Goal: Information Seeking & Learning: Check status

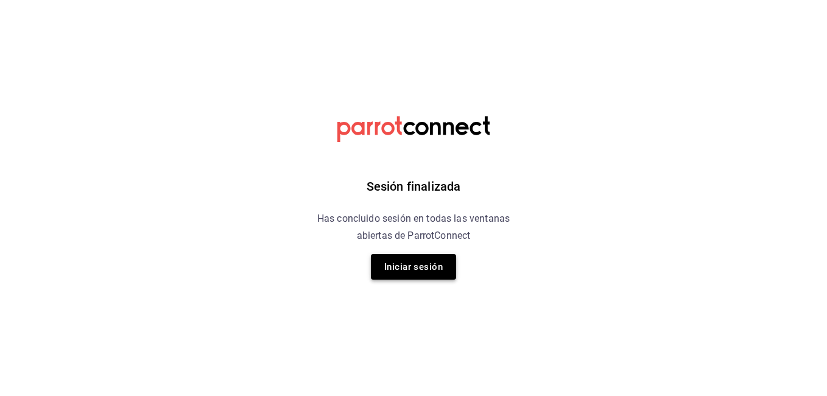
click at [393, 270] on button "Iniciar sesión" at bounding box center [413, 267] width 85 height 26
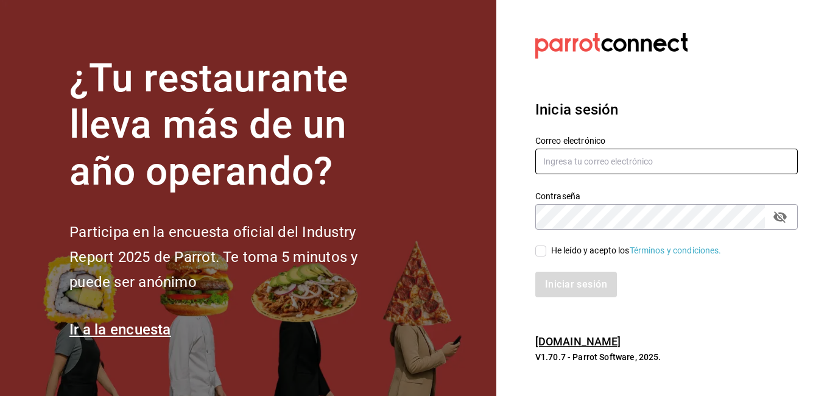
click at [579, 160] on input "text" at bounding box center [666, 162] width 262 height 26
type input "erangel@caralmexico.com"
click at [541, 248] on input "He leído y acepto los Términos y condiciones." at bounding box center [540, 250] width 11 height 11
checkbox input "true"
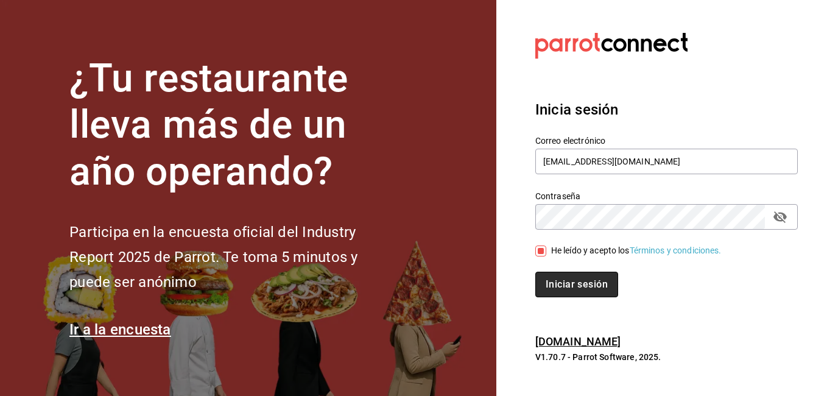
click at [563, 284] on button "Iniciar sesión" at bounding box center [576, 285] width 83 height 26
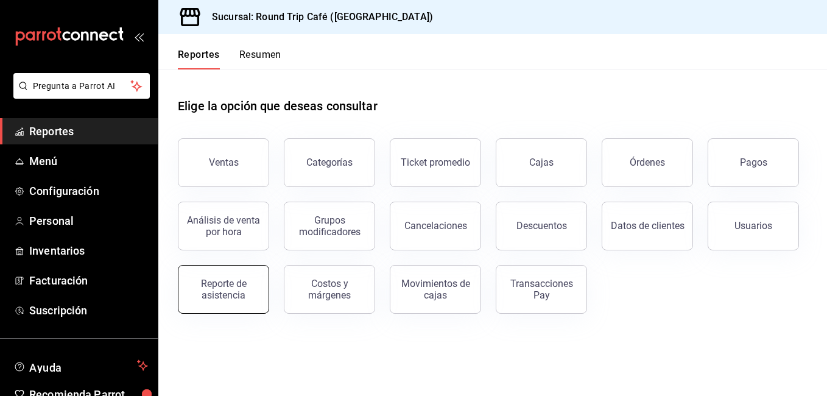
click at [216, 290] on div "Reporte de asistencia" at bounding box center [224, 289] width 76 height 23
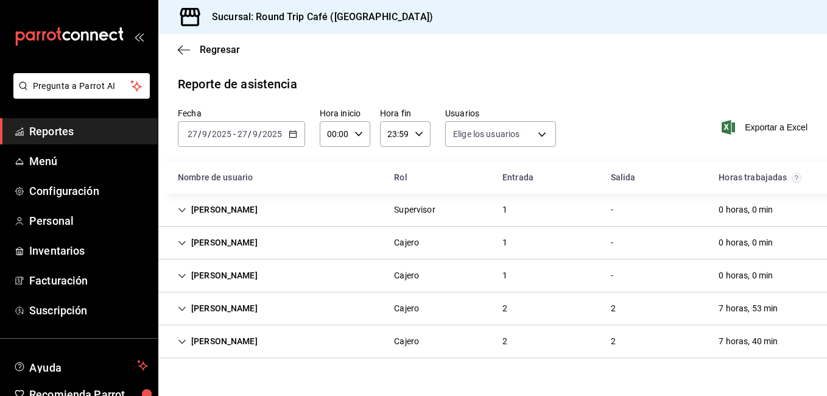
type input "89635222-71f1-466d-8f3d-13789cdf2138,d4c21c26-193c-45c1-b869-19787468e4c6,164ef…"
click at [214, 133] on input "2025" at bounding box center [221, 134] width 21 height 10
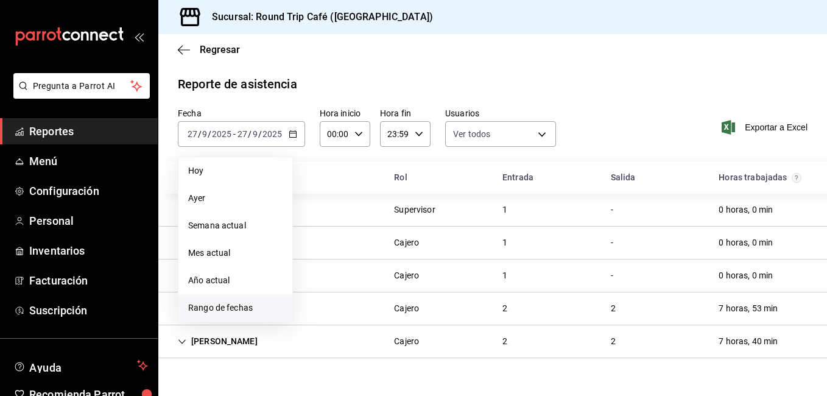
click at [205, 300] on li "Rango de fechas" at bounding box center [235, 307] width 114 height 27
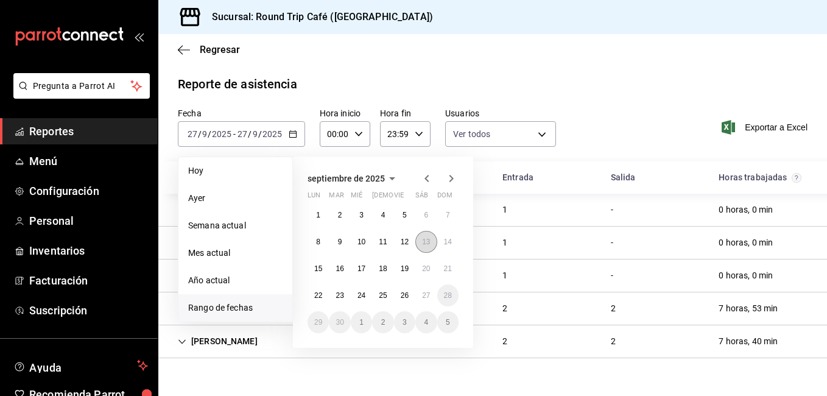
click at [429, 241] on abbr "13" at bounding box center [426, 241] width 8 height 9
click at [423, 298] on abbr "27" at bounding box center [426, 295] width 8 height 9
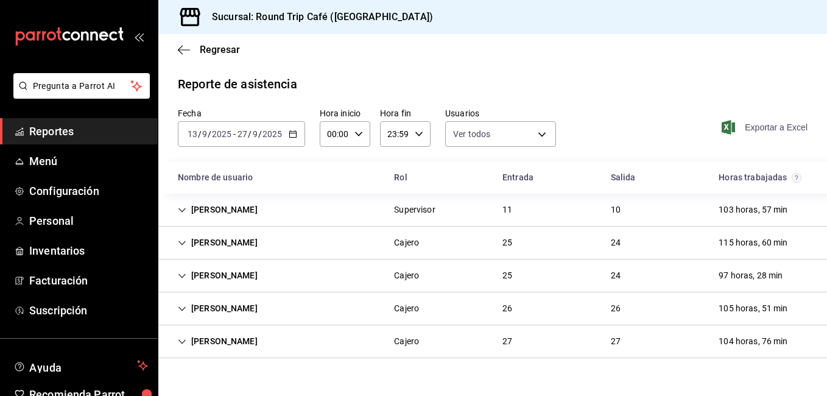
click at [750, 127] on span "Exportar a Excel" at bounding box center [765, 127] width 83 height 15
click at [88, 247] on span "Inventarios" at bounding box center [88, 250] width 119 height 16
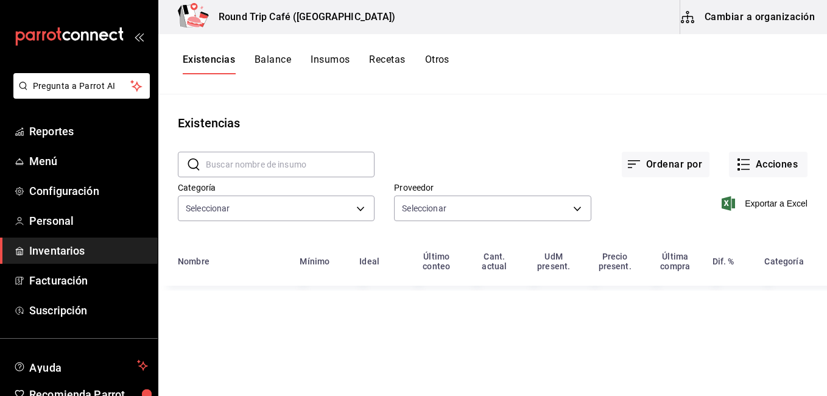
click at [329, 61] on button "Insumos" at bounding box center [330, 64] width 39 height 21
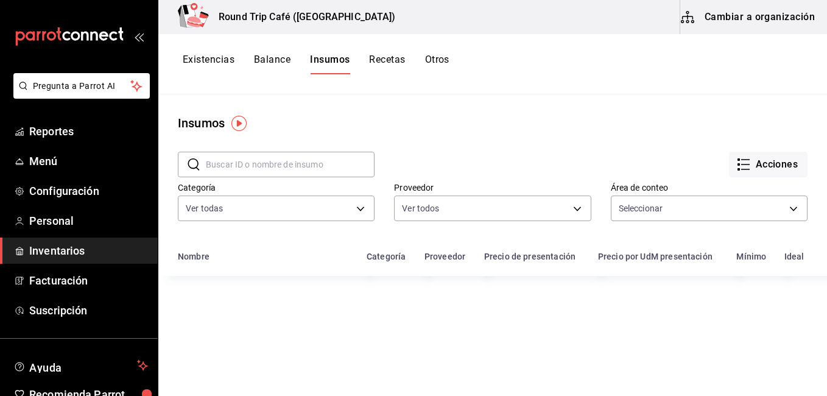
type input "50a9b80a-c372-49db-992f-de722b87df57,a9adb8e4-fce7-40cb-9b80-27c56926414c"
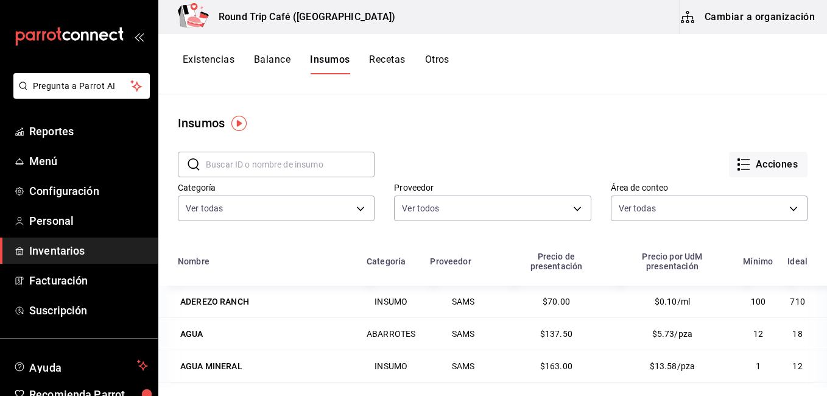
click at [766, 23] on button "Cambiar a organización" at bounding box center [748, 17] width 137 height 34
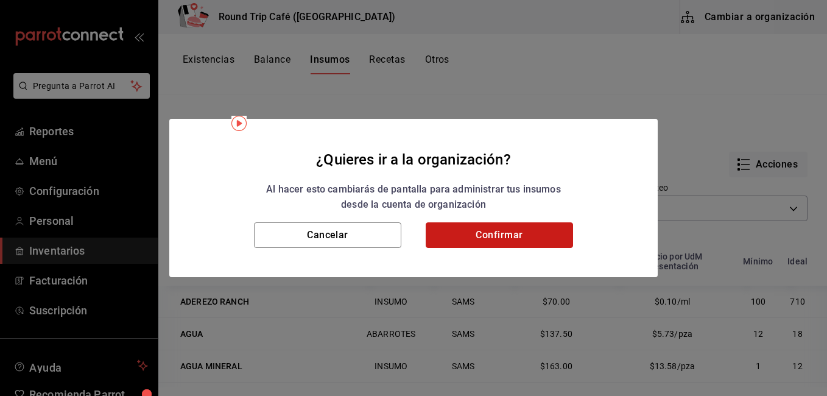
click at [538, 233] on button "Confirmar" at bounding box center [499, 235] width 147 height 26
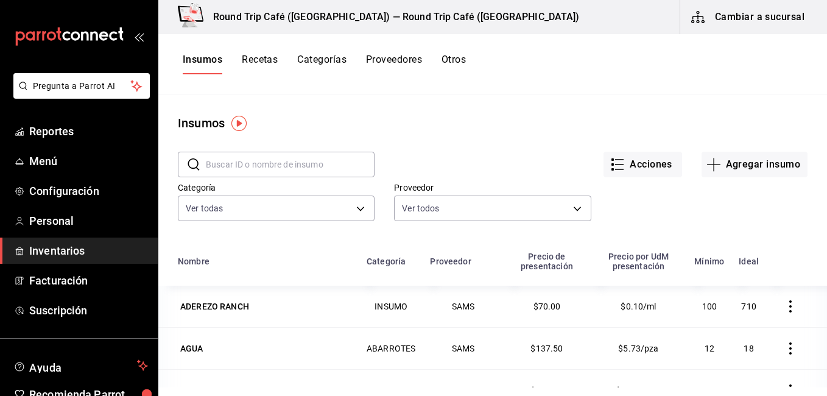
click at [763, 19] on button "Cambiar a sucursal" at bounding box center [748, 17] width 137 height 34
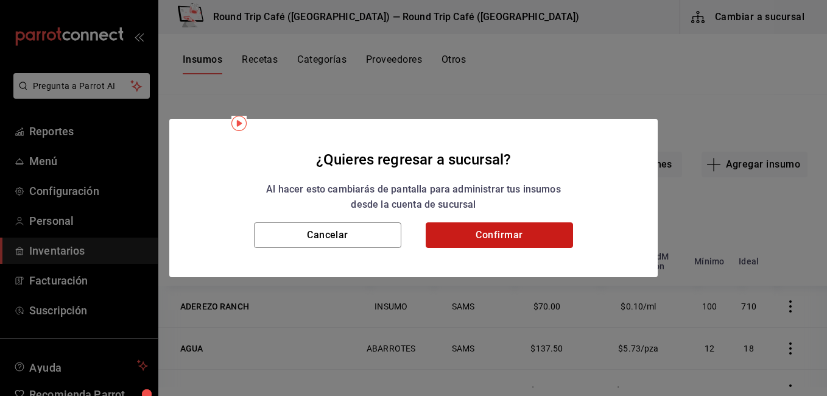
click at [561, 227] on button "Confirmar" at bounding box center [499, 235] width 147 height 26
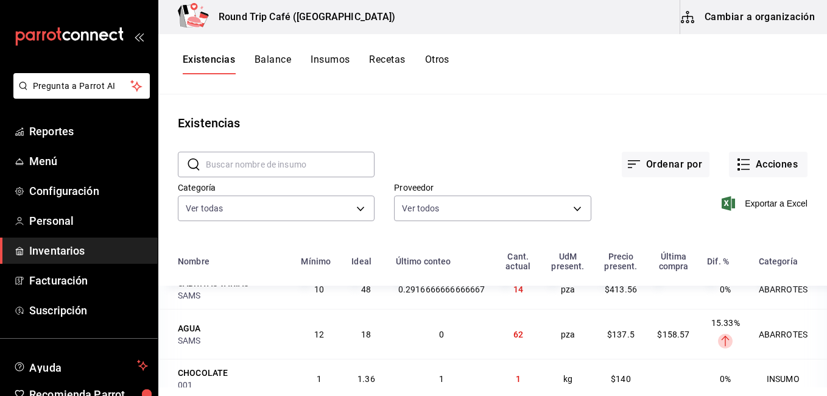
scroll to position [256, 0]
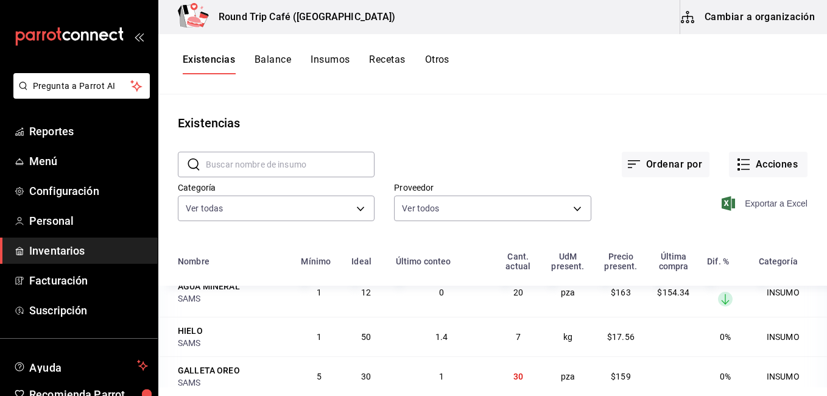
click at [775, 207] on span "Exportar a Excel" at bounding box center [765, 203] width 83 height 15
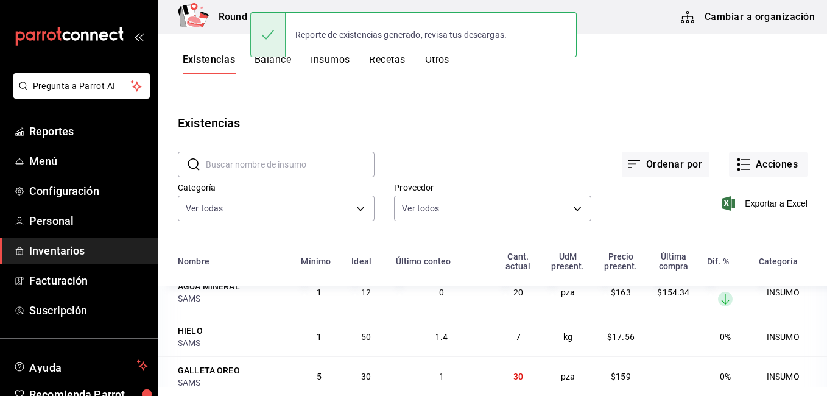
click at [325, 100] on main "Existencias ​ ​ Ordenar por Acciones Categoría Ver todas 8e02959d-61b9-49ca-82b…" at bounding box center [492, 240] width 669 height 293
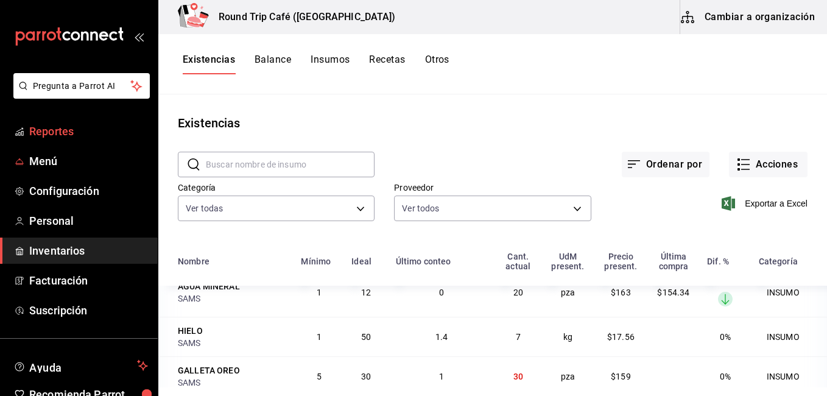
click at [62, 131] on span "Reportes" at bounding box center [88, 131] width 119 height 16
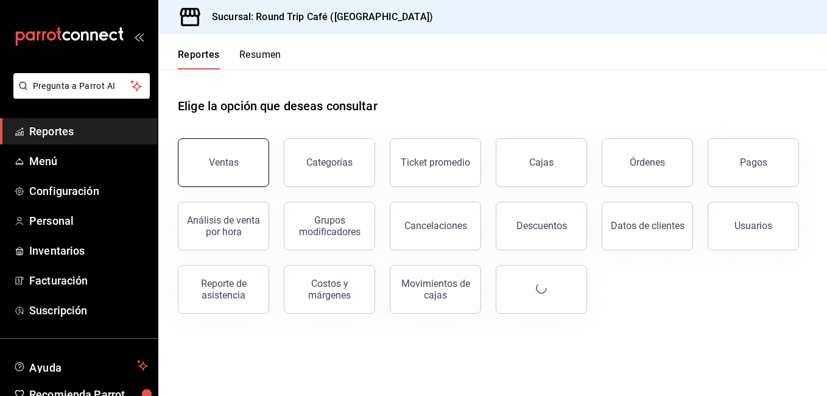
click at [245, 180] on button "Ventas" at bounding box center [223, 162] width 91 height 49
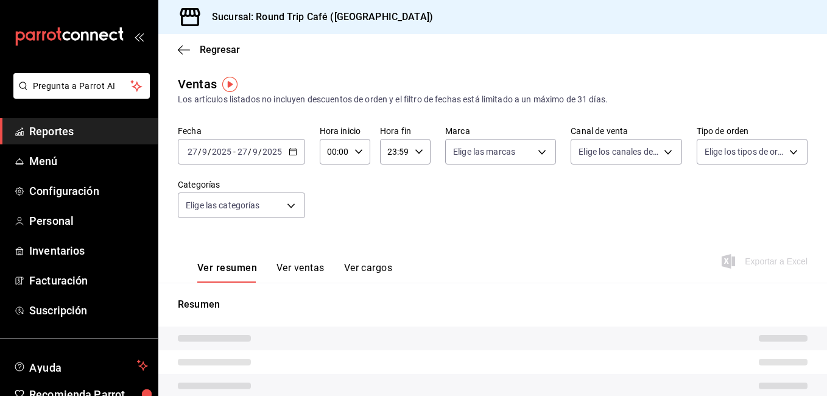
click at [310, 69] on main "Regresar Ventas Los artículos listados no incluyen descuentos de orden y el fil…" at bounding box center [492, 313] width 669 height 558
click at [306, 262] on button "Ver ventas" at bounding box center [300, 272] width 48 height 21
click at [306, 125] on div "Fecha [DATE] [DATE] - [DATE] [DATE] Hora inicio 00:00 Hora inicio Hora fin 23:5…" at bounding box center [493, 178] width 630 height 107
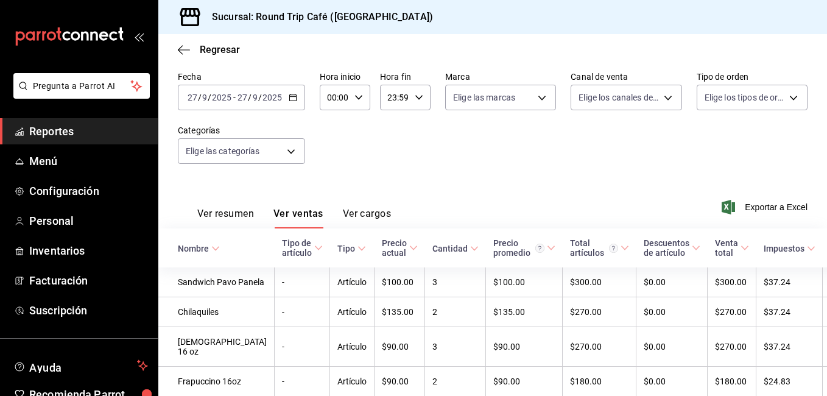
scroll to position [406, 0]
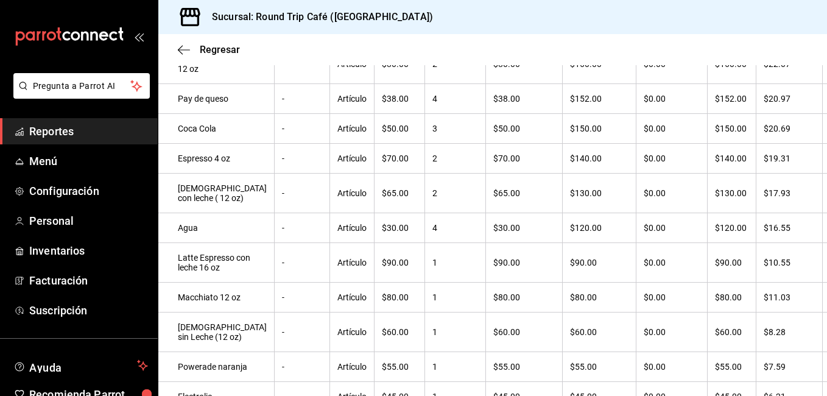
click at [825, 389] on div "Regresar Ventas Los artículos listados no incluyen descuentos de orden y el fil…" at bounding box center [492, 215] width 669 height 362
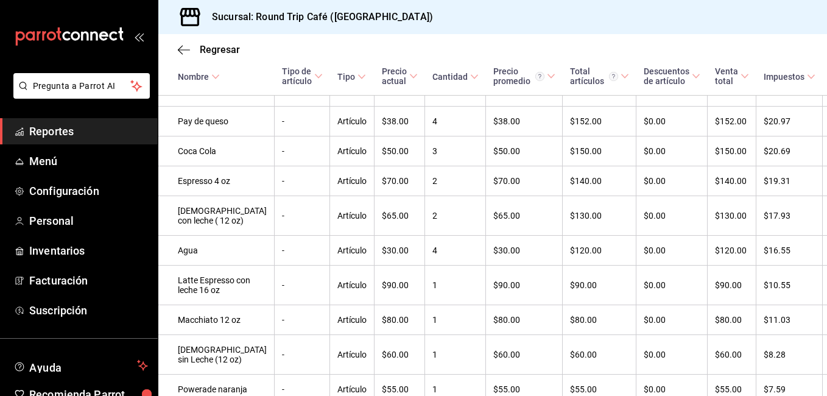
click at [825, 389] on div "Regresar Ventas Los artículos listados no incluyen descuentos de orden y el fil…" at bounding box center [492, 215] width 669 height 362
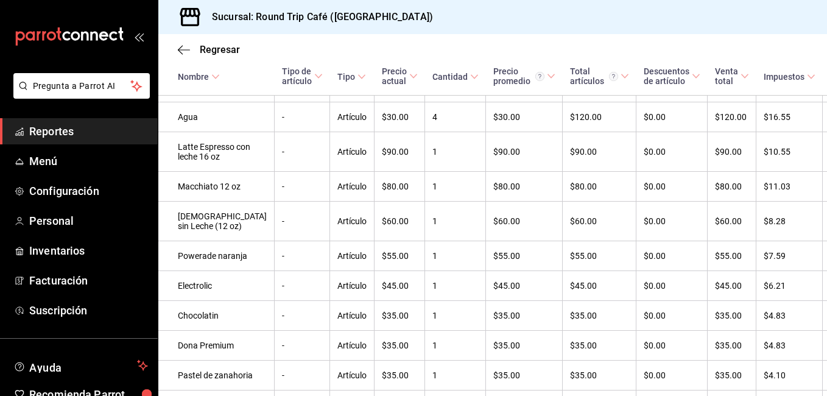
click at [825, 389] on div "Regresar Ventas Los artículos listados no incluyen descuentos de orden y el fil…" at bounding box center [492, 215] width 669 height 362
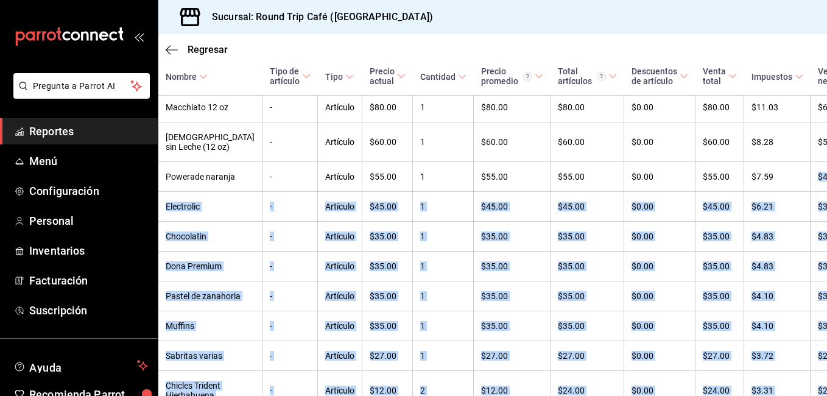
scroll to position [822, 12]
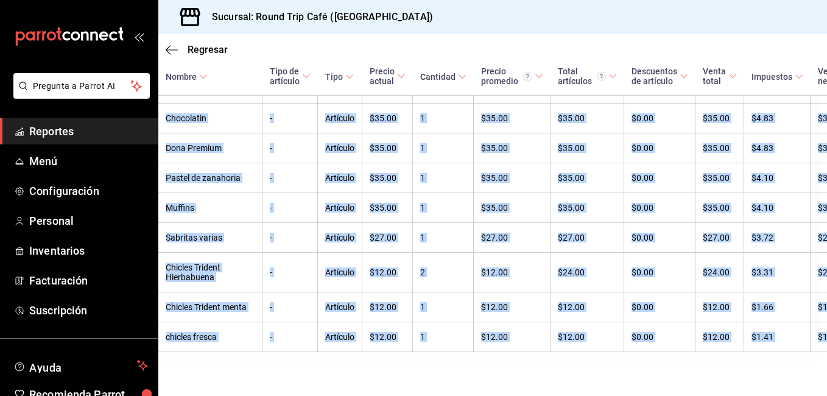
click at [811, 292] on td "$20.69" at bounding box center [841, 273] width 61 height 40
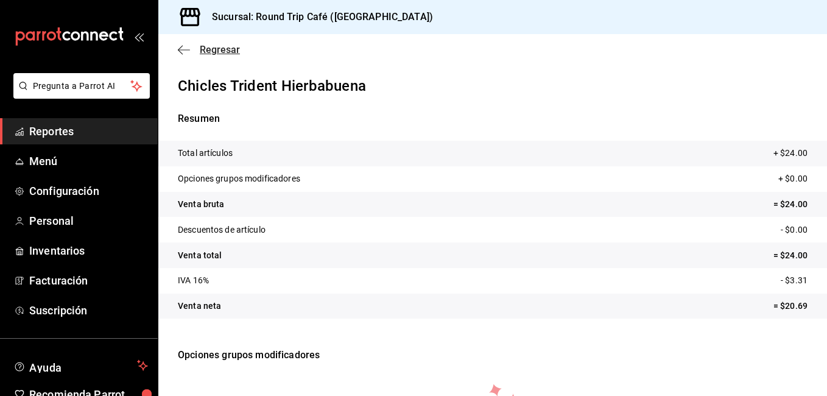
click at [182, 50] on icon "button" at bounding box center [184, 49] width 12 height 1
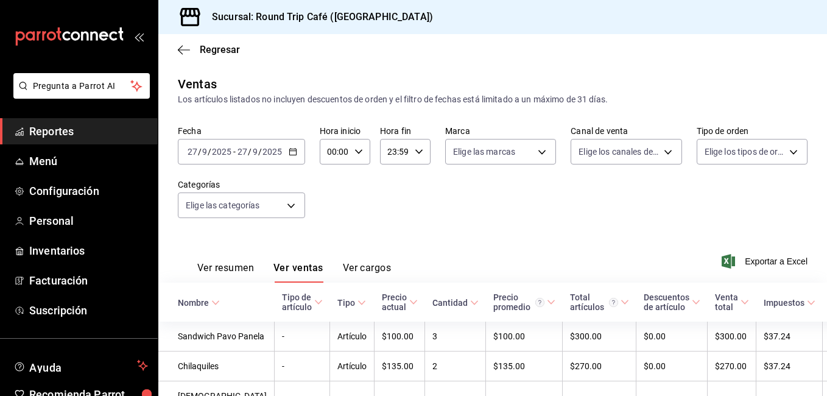
click at [822, 387] on div "Regresar Ventas Los artículos listados no incluyen descuentos de orden y el fil…" at bounding box center [492, 215] width 669 height 362
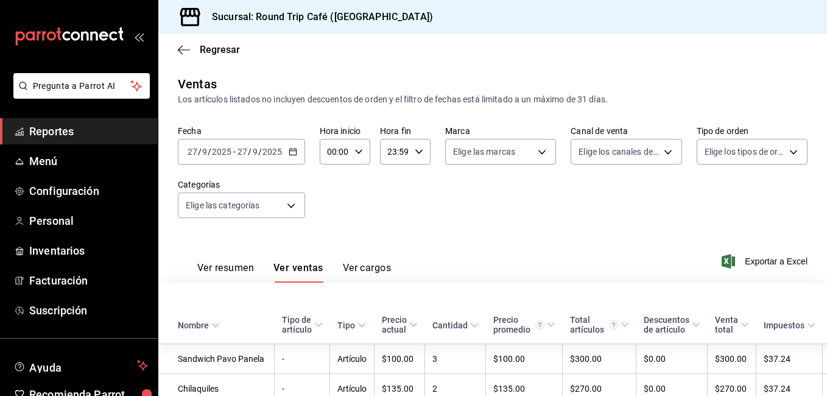
click at [822, 387] on div "Regresar Ventas Los artículos listados no incluyen descuentos de orden y el fil…" at bounding box center [492, 215] width 669 height 362
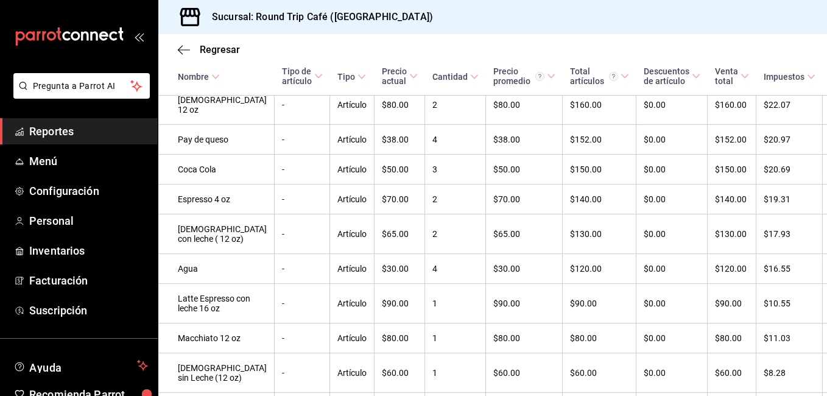
click at [822, 387] on div "Regresar Ventas Los artículos listados no incluyen descuentos de orden y el fil…" at bounding box center [492, 215] width 669 height 362
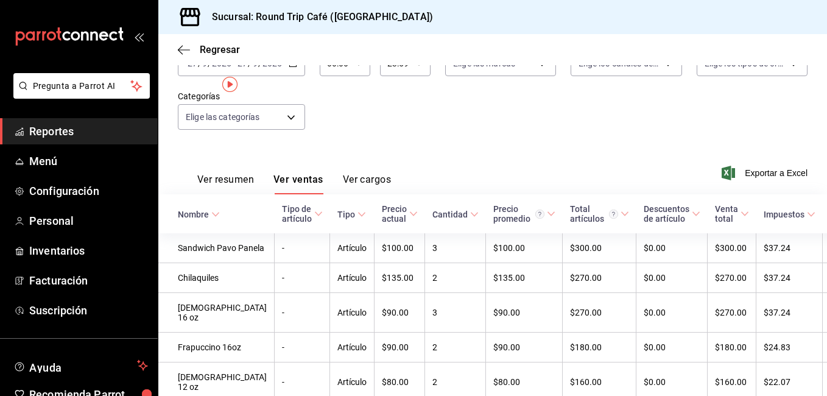
scroll to position [0, 0]
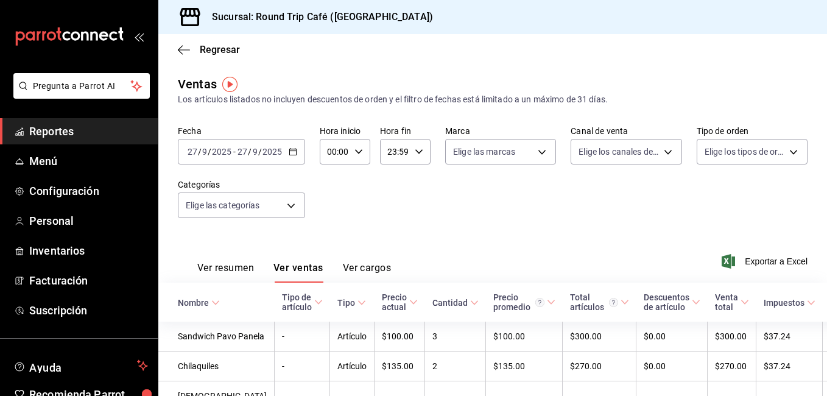
click at [221, 155] on input "2025" at bounding box center [221, 152] width 21 height 10
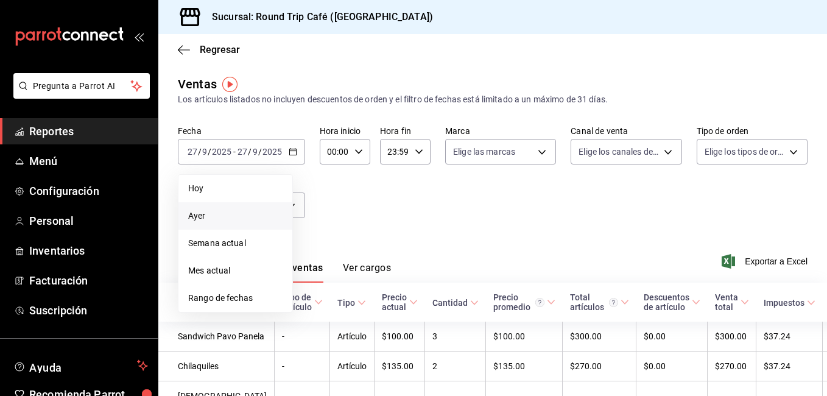
click at [197, 212] on span "Ayer" at bounding box center [235, 215] width 94 height 13
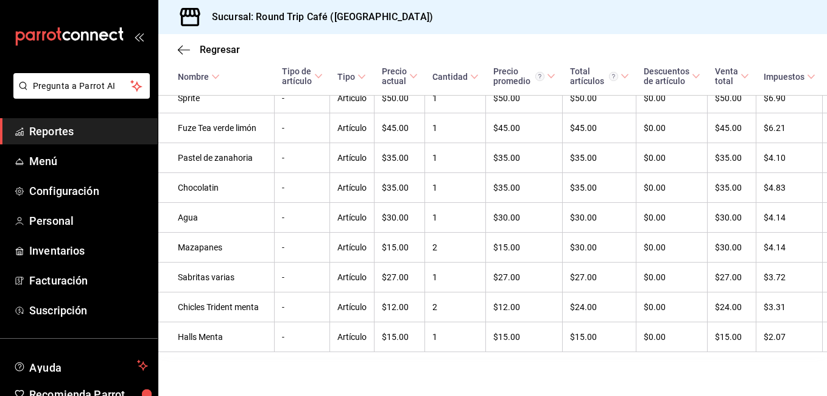
scroll to position [1301, 0]
click at [178, 54] on icon "button" at bounding box center [184, 49] width 12 height 11
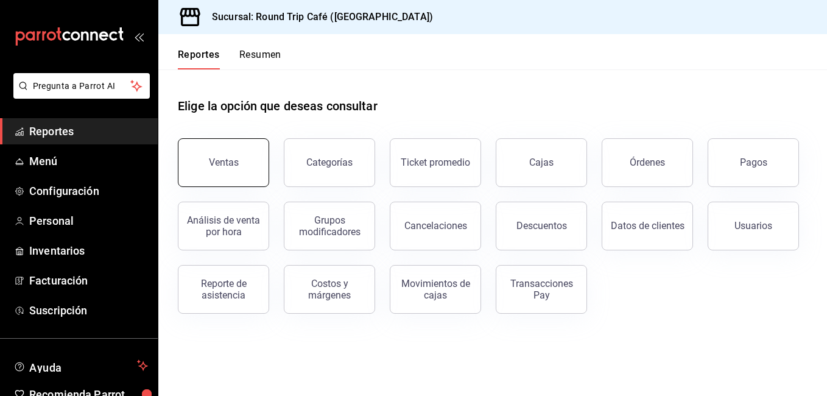
click at [227, 169] on button "Ventas" at bounding box center [223, 162] width 91 height 49
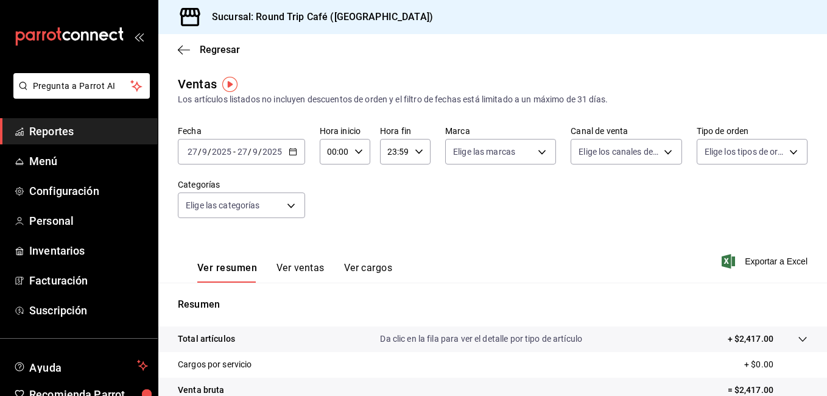
click at [224, 153] on input "2025" at bounding box center [221, 152] width 21 height 10
click at [209, 151] on span "/" at bounding box center [210, 152] width 4 height 10
click at [295, 152] on icon "button" at bounding box center [293, 151] width 9 height 9
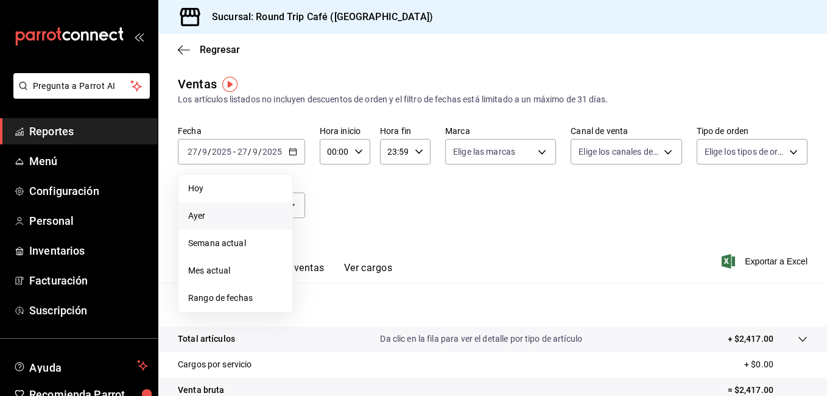
click at [252, 211] on span "Ayer" at bounding box center [235, 215] width 94 height 13
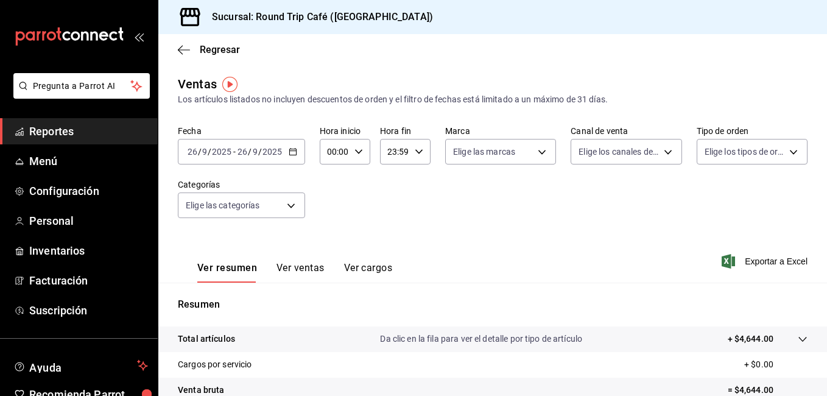
click at [294, 152] on icon "button" at bounding box center [293, 151] width 9 height 9
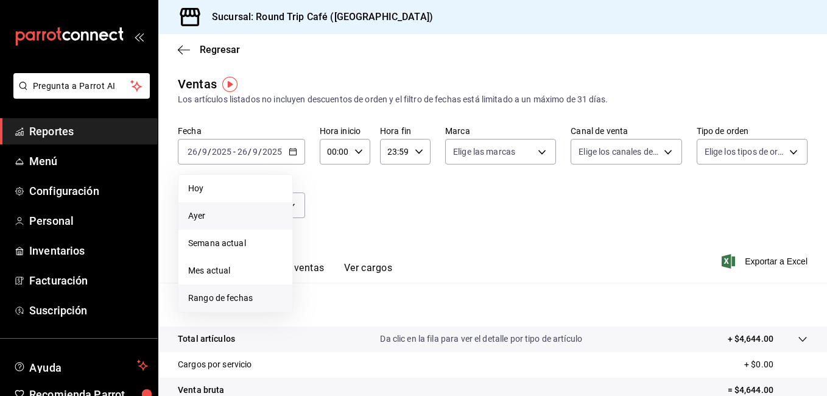
click at [234, 294] on span "Rango de fechas" at bounding box center [235, 298] width 94 height 13
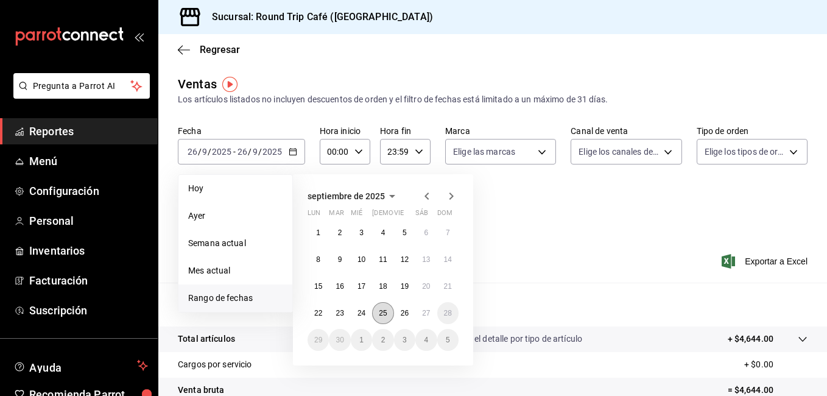
click at [382, 309] on abbr "25" at bounding box center [383, 313] width 8 height 9
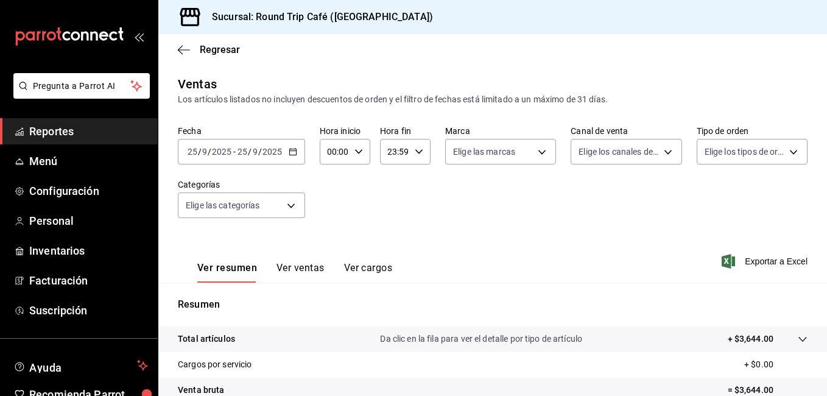
scroll to position [188, 0]
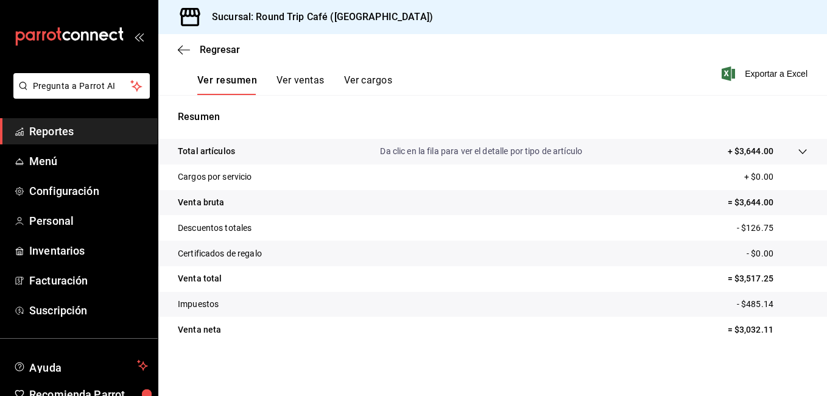
click at [304, 80] on button "Ver ventas" at bounding box center [300, 84] width 48 height 21
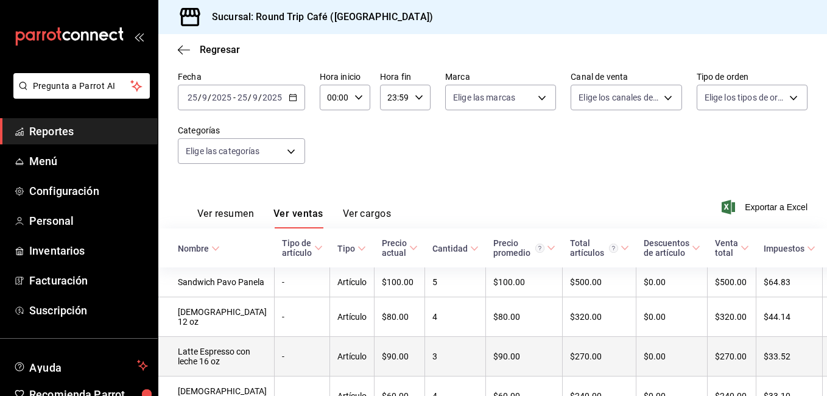
scroll to position [188, 0]
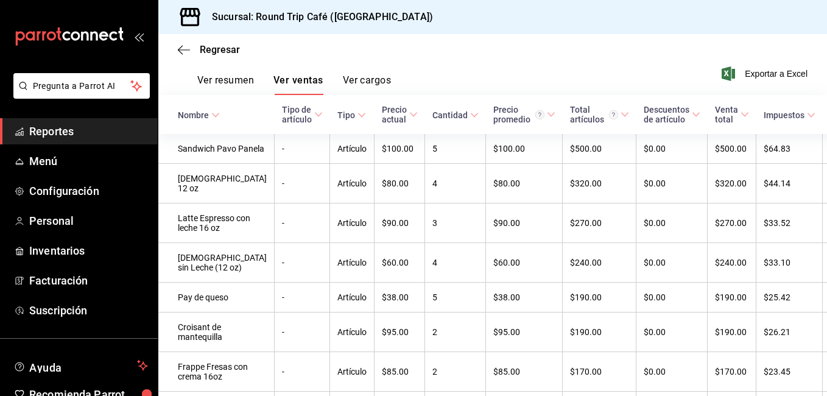
click at [821, 387] on div "Regresar Ventas Los artículos listados no incluyen descuentos de orden y el fil…" at bounding box center [492, 215] width 669 height 362
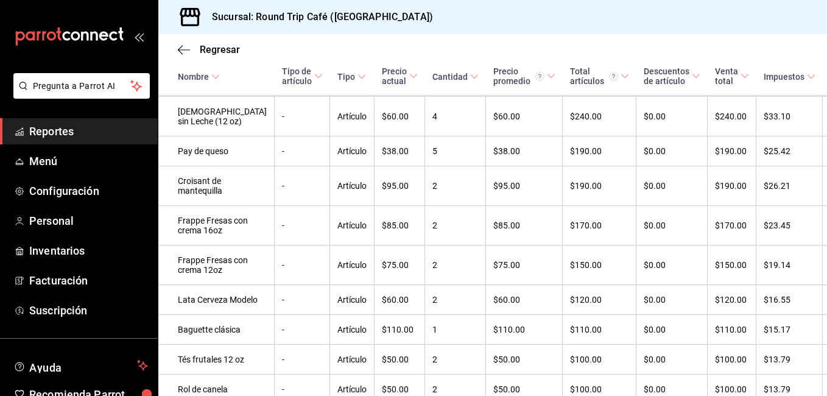
click at [821, 387] on div "Regresar Ventas Los artículos listados no incluyen descuentos de orden y el fil…" at bounding box center [492, 215] width 669 height 362
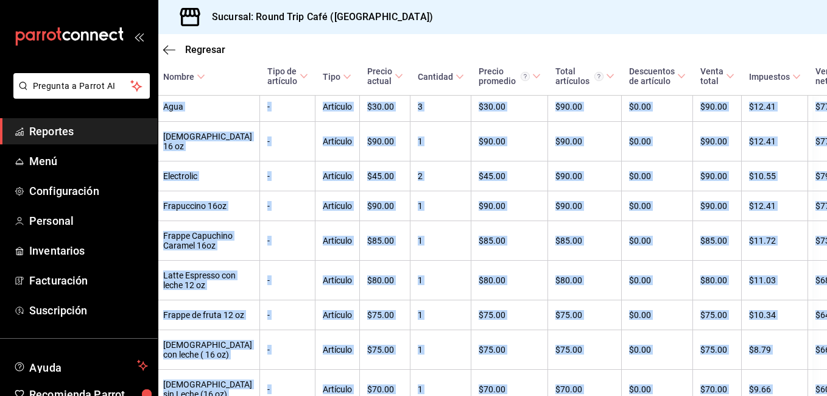
scroll to position [644, 15]
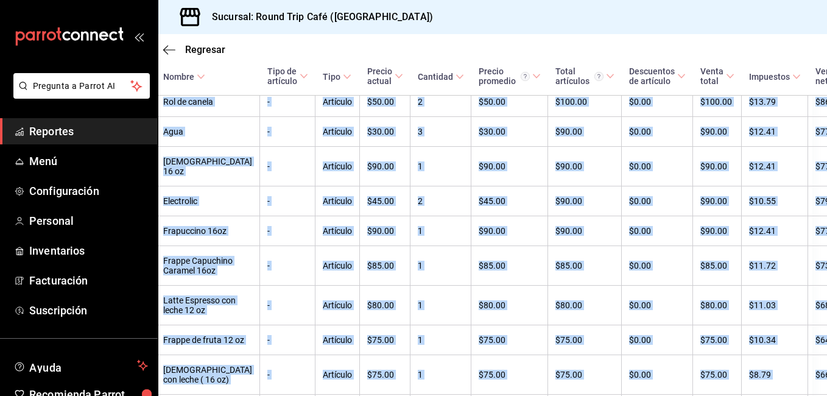
click at [260, 57] on td "-" at bounding box center [287, 42] width 55 height 30
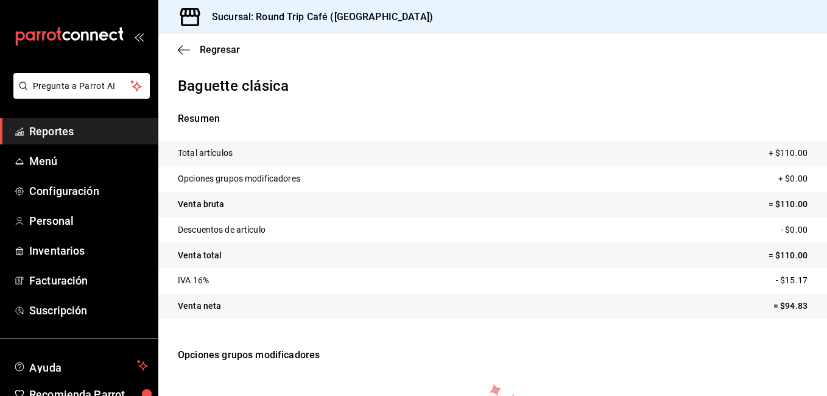
scroll to position [127, 0]
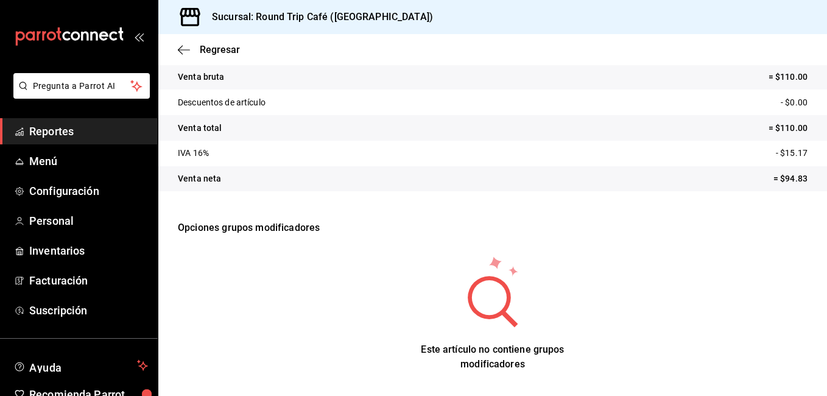
click at [273, 231] on p "Opciones grupos modificadores" at bounding box center [493, 228] width 630 height 44
